Goal: Go to known website: Access a specific website the user already knows

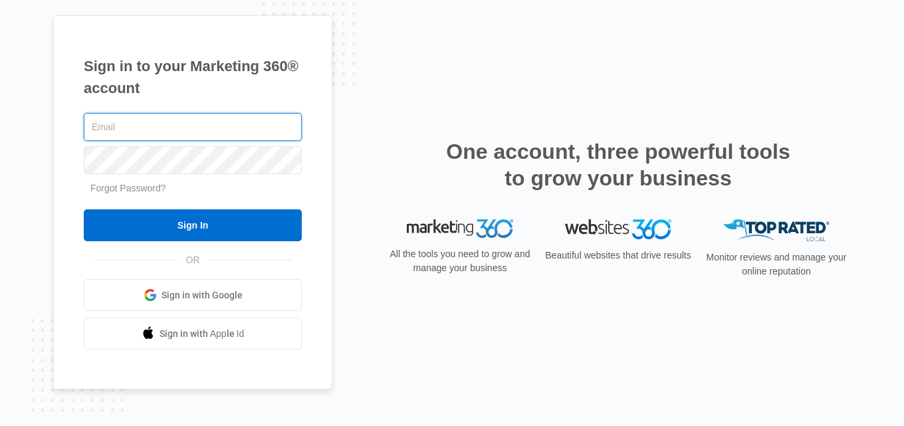
click at [181, 122] on input "text" at bounding box center [193, 127] width 218 height 28
type input "[EMAIL_ADDRESS][DOMAIN_NAME]"
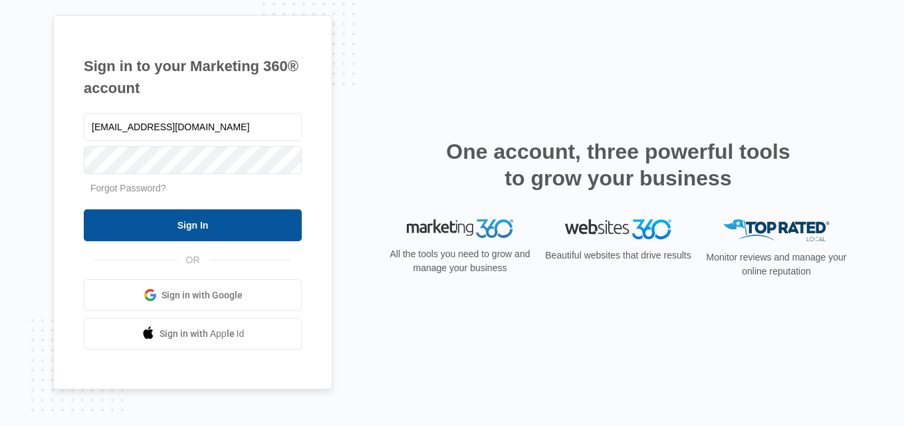
click at [206, 218] on input "Sign In" at bounding box center [193, 225] width 218 height 32
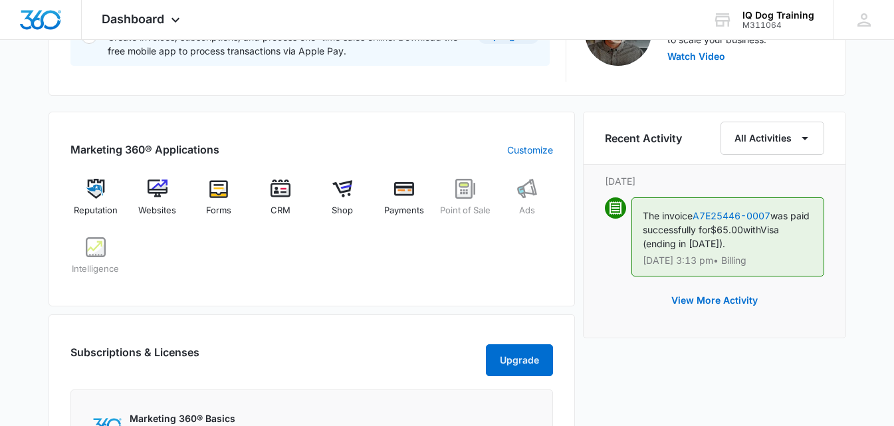
scroll to position [465, 0]
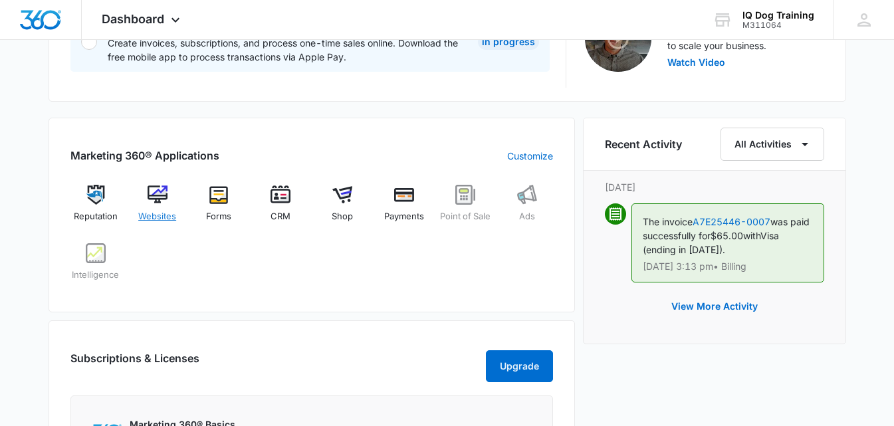
click at [162, 192] on img at bounding box center [158, 195] width 20 height 20
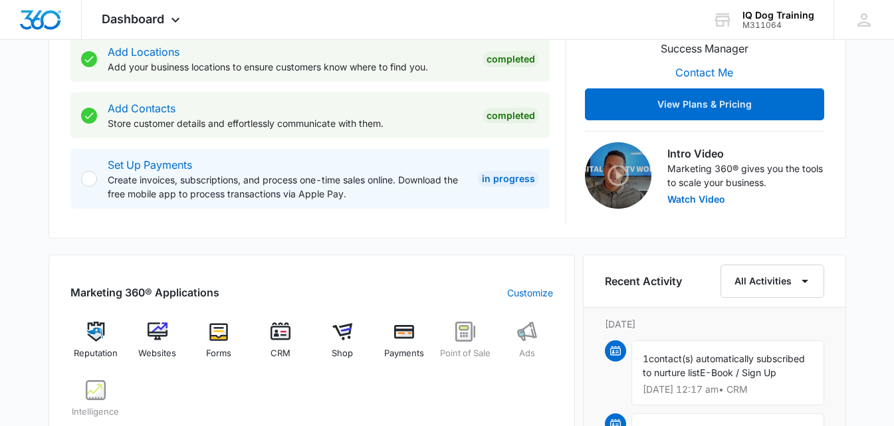
scroll to position [399, 0]
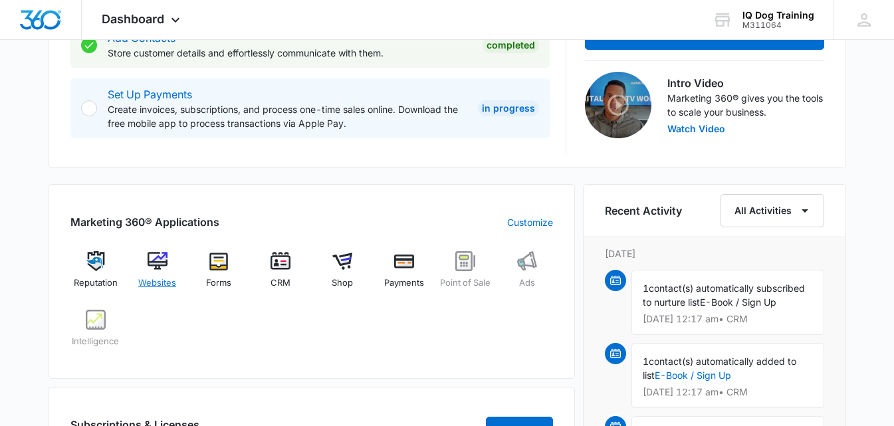
click at [162, 267] on img at bounding box center [158, 261] width 20 height 20
